Goal: Find contact information: Find contact information

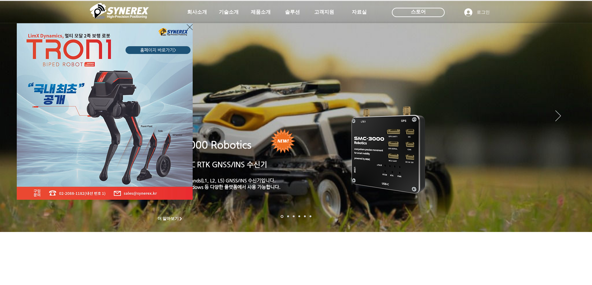
click at [188, 28] on icon "사이트로 돌아가기" at bounding box center [190, 27] width 6 height 8
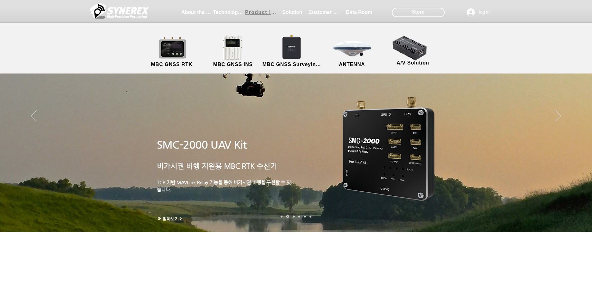
click at [256, 11] on font "Product Introduction" at bounding box center [274, 12] width 59 height 5
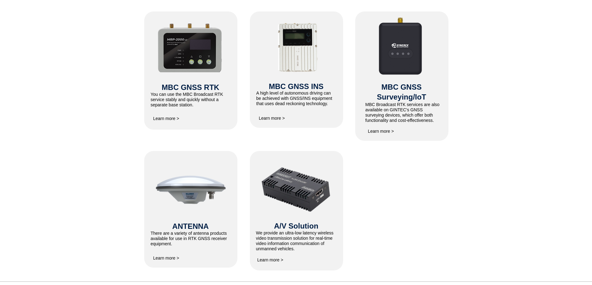
scroll to position [275, 0]
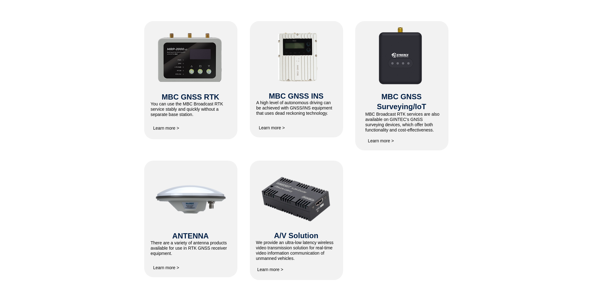
click at [289, 182] on img at bounding box center [296, 199] width 73 height 57
click at [289, 189] on img at bounding box center [296, 199] width 73 height 57
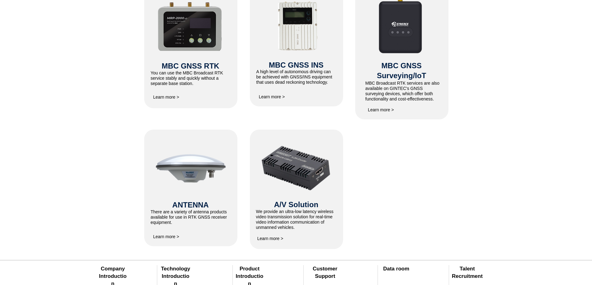
click at [277, 241] on font "Learn more >" at bounding box center [270, 238] width 26 height 5
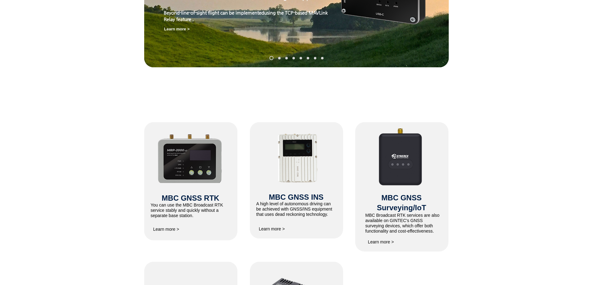
scroll to position [217, 0]
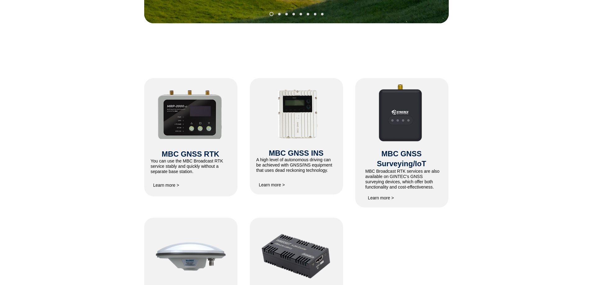
click at [379, 201] on font "Learn more >" at bounding box center [381, 198] width 26 height 5
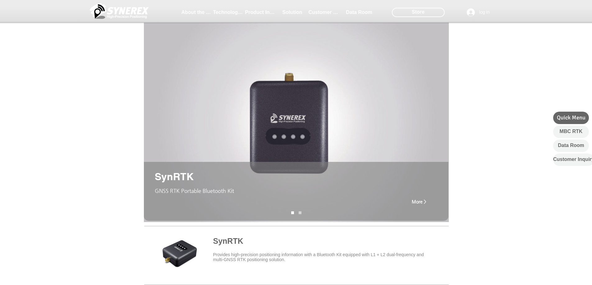
click at [298, 213] on nav "slide" at bounding box center [296, 213] width 15 height 3
click at [299, 213] on link "SynRNK" at bounding box center [299, 213] width 3 height 3
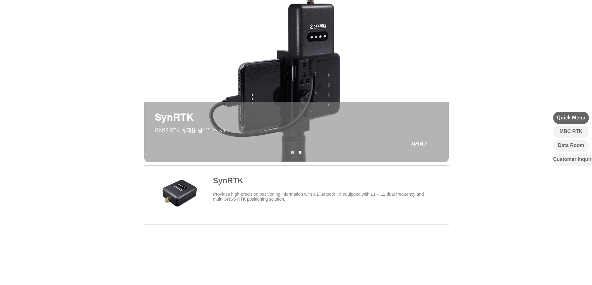
scroll to position [62, 0]
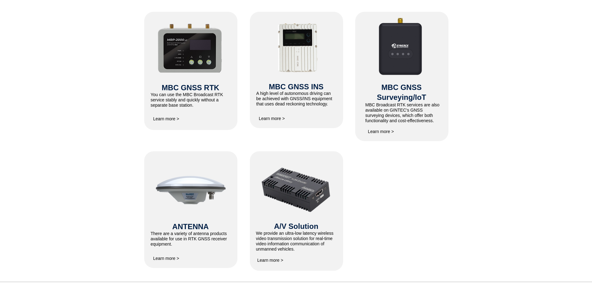
scroll to position [311, 0]
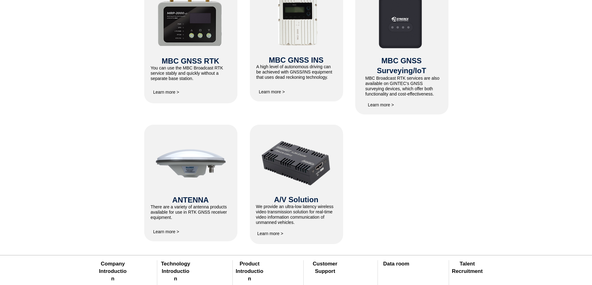
click at [193, 204] on font "ANTENNA" at bounding box center [190, 200] width 36 height 8
click at [162, 238] on span "Learn more >" at bounding box center [166, 232] width 31 height 12
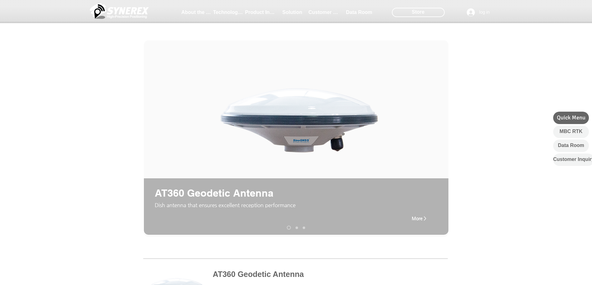
click at [296, 230] on nav "slide" at bounding box center [295, 228] width 23 height 4
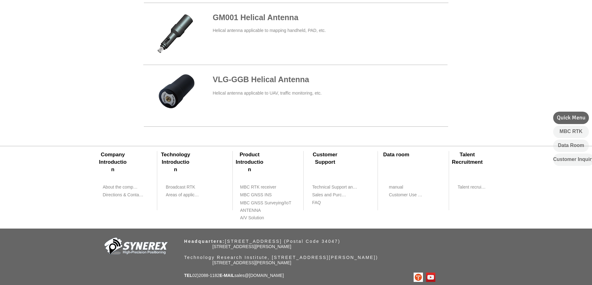
scroll to position [342, 0]
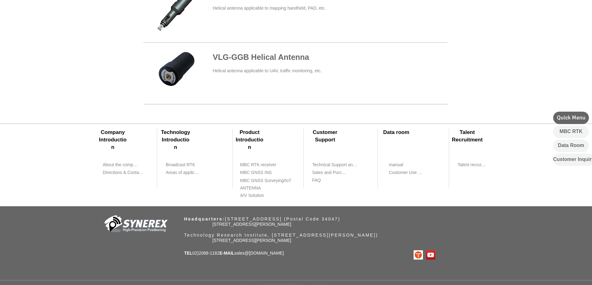
drag, startPoint x: 222, startPoint y: 263, endPoint x: 196, endPoint y: 264, distance: 26.4
click at [196, 257] on p "TEL 02)[PHONE_NUMBER] E-MAIL sales @[DOMAIN_NAME]" at bounding box center [234, 254] width 100 height 6
copy font "02)2088-1182"
drag, startPoint x: 265, startPoint y: 260, endPoint x: 248, endPoint y: 261, distance: 17.1
click at [248, 261] on div "​Company Introduction ​Technology Introduction About the company Broadcast RTK …" at bounding box center [296, 201] width 592 height 176
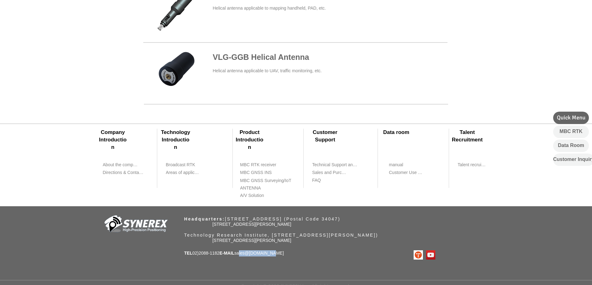
copy span "sales @[DOMAIN_NAME]"
